Goal: Information Seeking & Learning: Learn about a topic

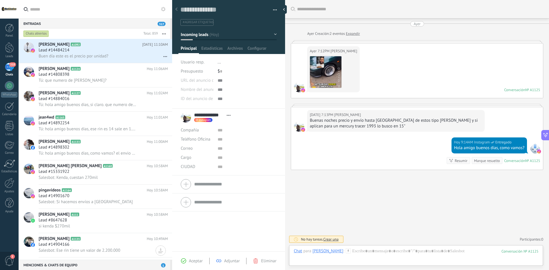
click at [36, 35] on div "Chats abiertos" at bounding box center [35, 33] width 25 height 7
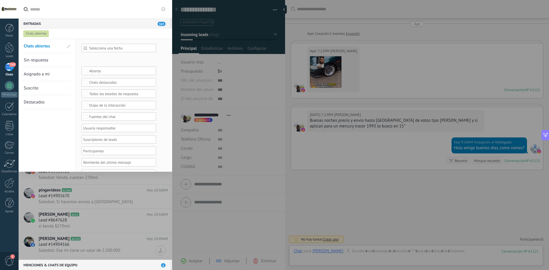
click at [41, 60] on span "Sin respuesta" at bounding box center [36, 59] width 25 height 5
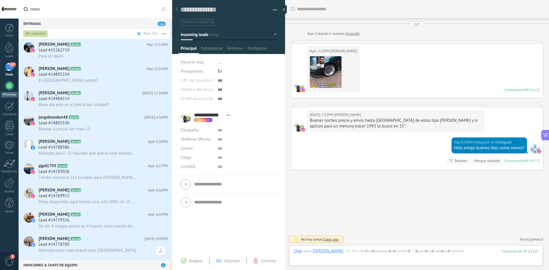
click at [8, 86] on div at bounding box center [9, 85] width 9 height 9
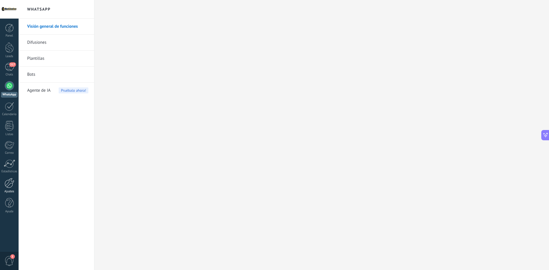
click at [11, 185] on div at bounding box center [10, 183] width 10 height 10
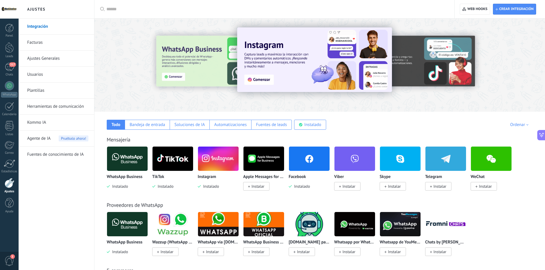
click at [184, 56] on div at bounding box center [179, 64] width 125 height 51
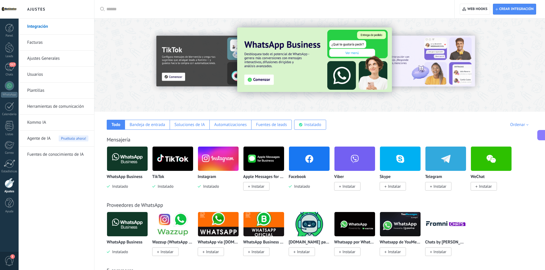
click at [258, 80] on img at bounding box center [314, 59] width 155 height 65
click at [262, 83] on img at bounding box center [314, 59] width 155 height 65
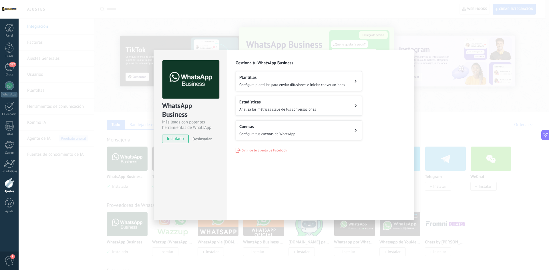
click at [463, 100] on div "WhatsApp Business Más leads con potentes herramientas de WhatsApp instalado Des…" at bounding box center [284, 135] width 531 height 270
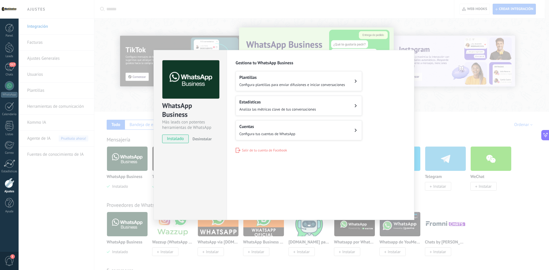
click at [454, 101] on div "WhatsApp Business Más leads con potentes herramientas de WhatsApp instalado Des…" at bounding box center [284, 135] width 531 height 270
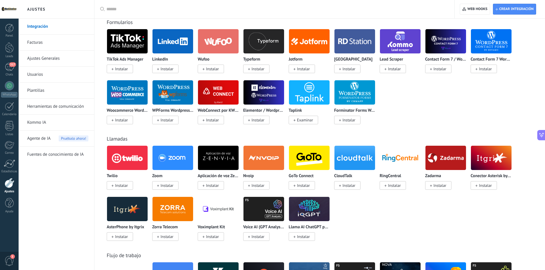
scroll to position [458, 0]
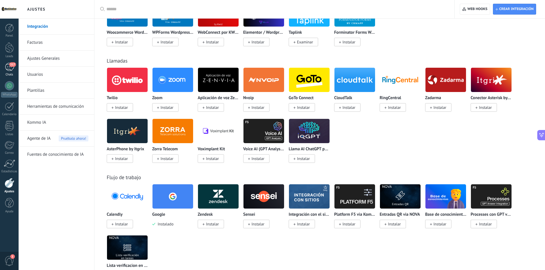
click at [8, 64] on div "317" at bounding box center [9, 67] width 9 height 8
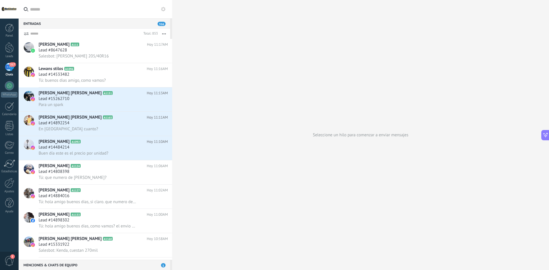
click at [0, 0] on div at bounding box center [0, 0] width 0 height 0
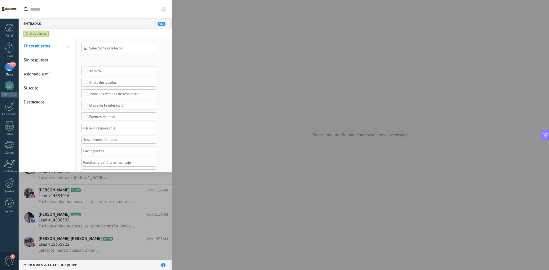
click at [89, 70] on div "Abierto" at bounding box center [119, 71] width 75 height 9
click at [89, 70] on label "Ninguno" at bounding box center [119, 70] width 74 height 7
click at [89, 69] on label "Seleccionar todo" at bounding box center [119, 70] width 74 height 7
click at [96, 71] on div "Ninguno" at bounding box center [95, 71] width 13 height 4
click at [43, 74] on span "Asignado a mí" at bounding box center [37, 73] width 26 height 5
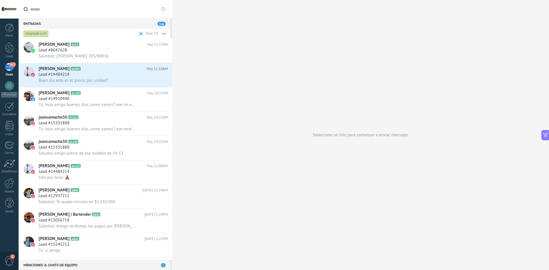
click at [45, 33] on div "Asignado a mí" at bounding box center [35, 33] width 25 height 7
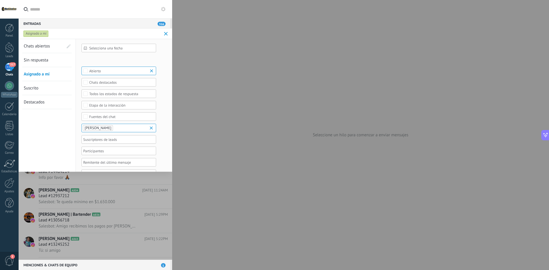
click at [37, 63] on span "Sin respuesta" at bounding box center [36, 59] width 25 height 5
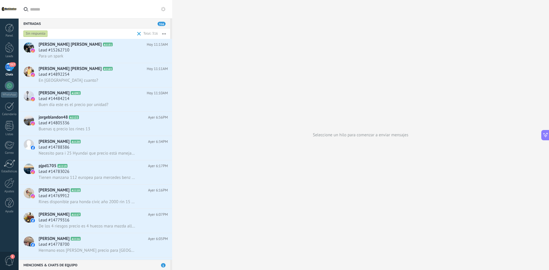
click at [38, 30] on div "Sin respuesta" at bounding box center [35, 33] width 24 height 7
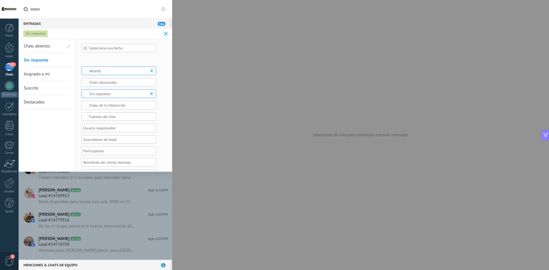
click at [37, 103] on span "Destacados" at bounding box center [34, 102] width 21 height 5
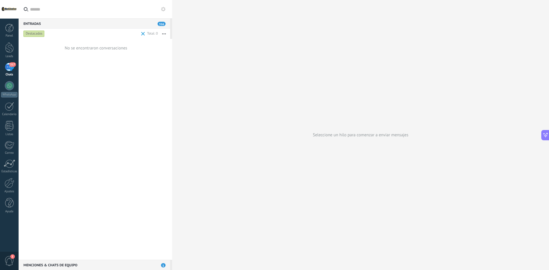
click at [36, 32] on div "Destacados" at bounding box center [33, 33] width 21 height 7
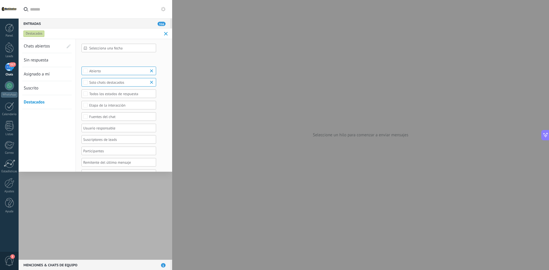
click at [37, 91] on span "Suscrito" at bounding box center [31, 88] width 15 height 5
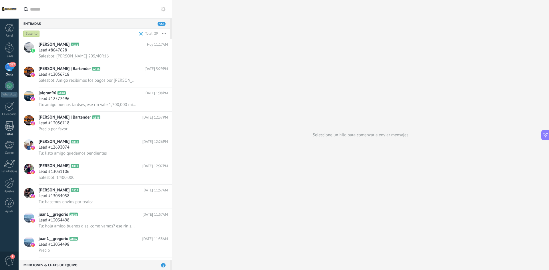
click at [11, 127] on div at bounding box center [9, 126] width 9 height 10
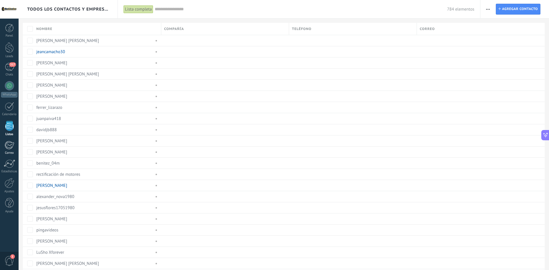
click at [8, 148] on div at bounding box center [9, 145] width 9 height 9
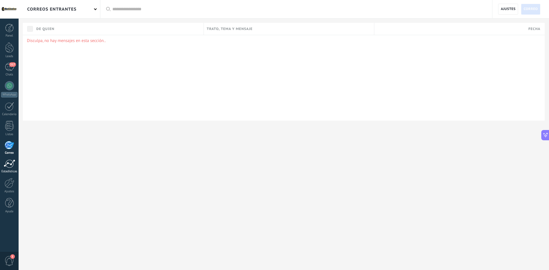
click at [9, 165] on div at bounding box center [9, 164] width 11 height 9
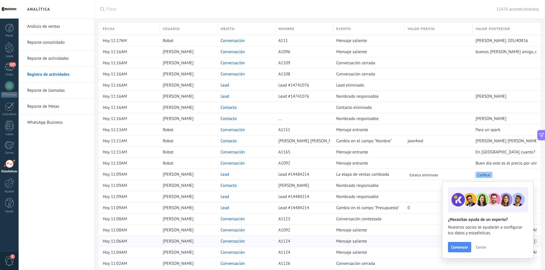
click at [476, 244] on button "Cerrar" at bounding box center [480, 247] width 15 height 9
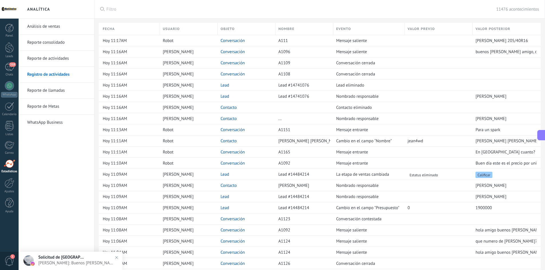
click at [53, 59] on link "Reporte de actividades" at bounding box center [57, 59] width 61 height 16
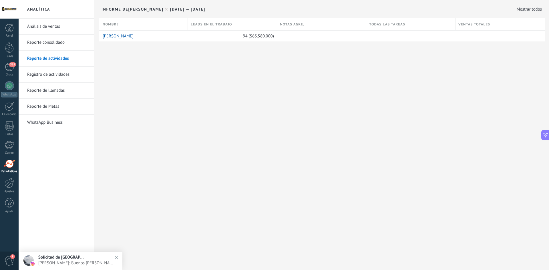
click at [55, 45] on link "Reporte consolidado" at bounding box center [57, 43] width 61 height 16
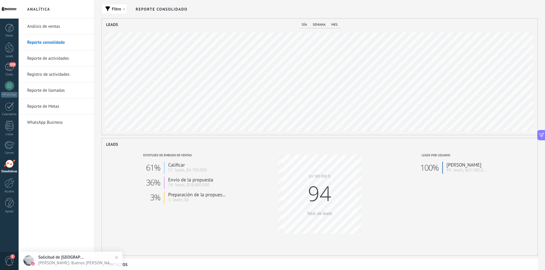
scroll to position [116, 436]
click at [308, 27] on div "día semana mes" at bounding box center [319, 25] width 41 height 7
click at [307, 24] on div "día semana mes" at bounding box center [319, 25] width 41 height 7
click at [305, 25] on span "día" at bounding box center [304, 25] width 5 height 4
click at [332, 28] on div "día semana mes" at bounding box center [319, 25] width 41 height 7
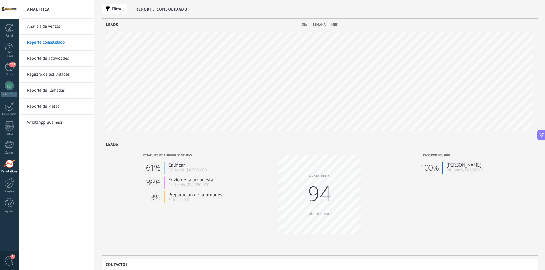
click at [333, 26] on span "mes" at bounding box center [334, 25] width 6 height 4
click at [330, 204] on span "94" at bounding box center [319, 194] width 23 height 28
click at [123, 8] on span "Filtro" at bounding box center [114, 9] width 19 height 4
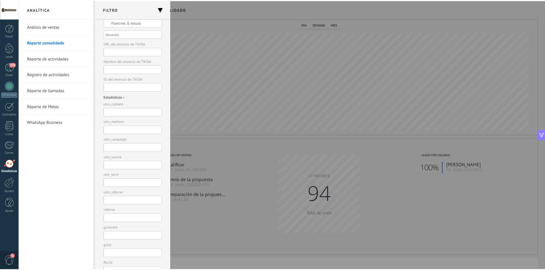
scroll to position [0, 0]
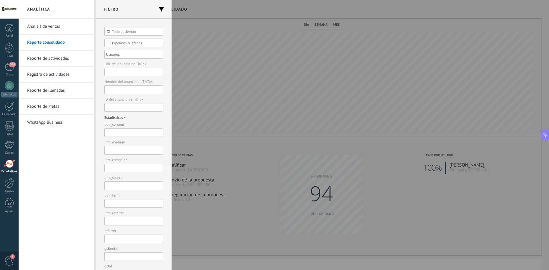
click at [51, 56] on link "Reporte de actividades" at bounding box center [57, 59] width 61 height 16
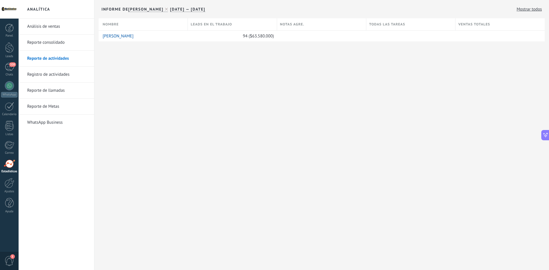
click at [49, 30] on link "Análisis de ventas" at bounding box center [57, 27] width 61 height 16
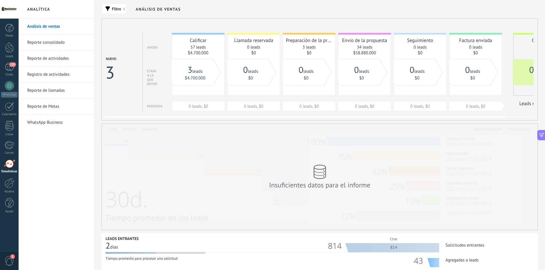
drag, startPoint x: 432, startPoint y: 117, endPoint x: 235, endPoint y: 93, distance: 198.5
click at [252, 100] on div "Nuevo 3 Ahora Etapa a la que entró Perdidos Calificar 57 leads $[PHONE_NUMBER] …" at bounding box center [320, 68] width 436 height 99
